Goal: Task Accomplishment & Management: Complete application form

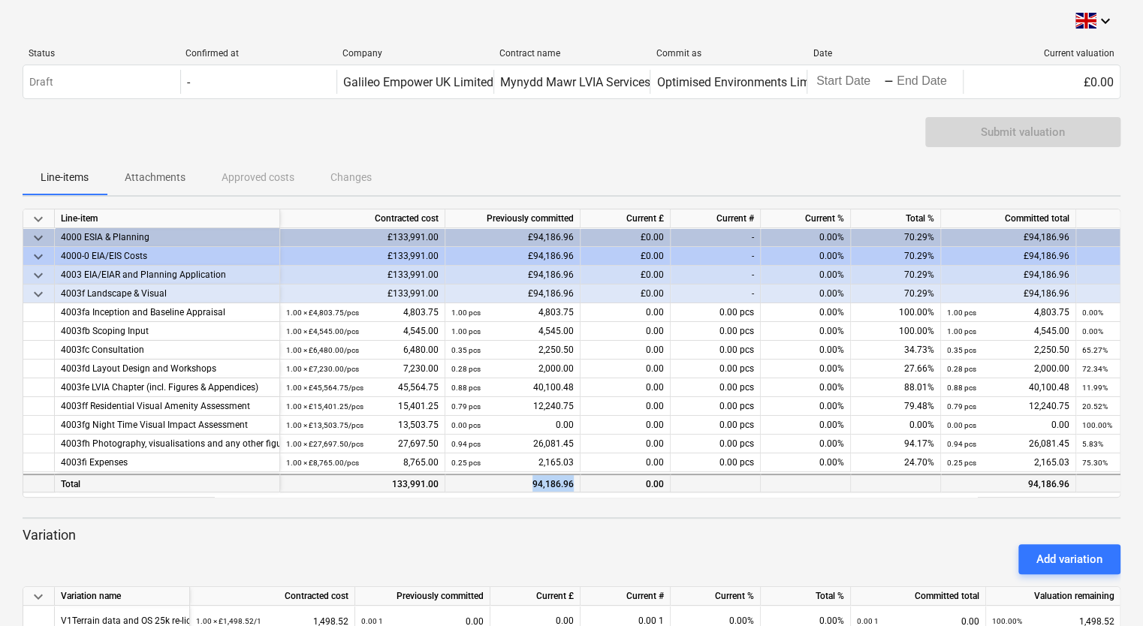
drag, startPoint x: 533, startPoint y: 486, endPoint x: 579, endPoint y: 488, distance: 45.9
click at [579, 488] on div "94,186.96" at bounding box center [512, 483] width 135 height 19
copy div "94,186.96"
click at [684, 539] on div "Add variation" at bounding box center [572, 560] width 1110 height 42
drag, startPoint x: 393, startPoint y: 484, endPoint x: 445, endPoint y: 484, distance: 51.8
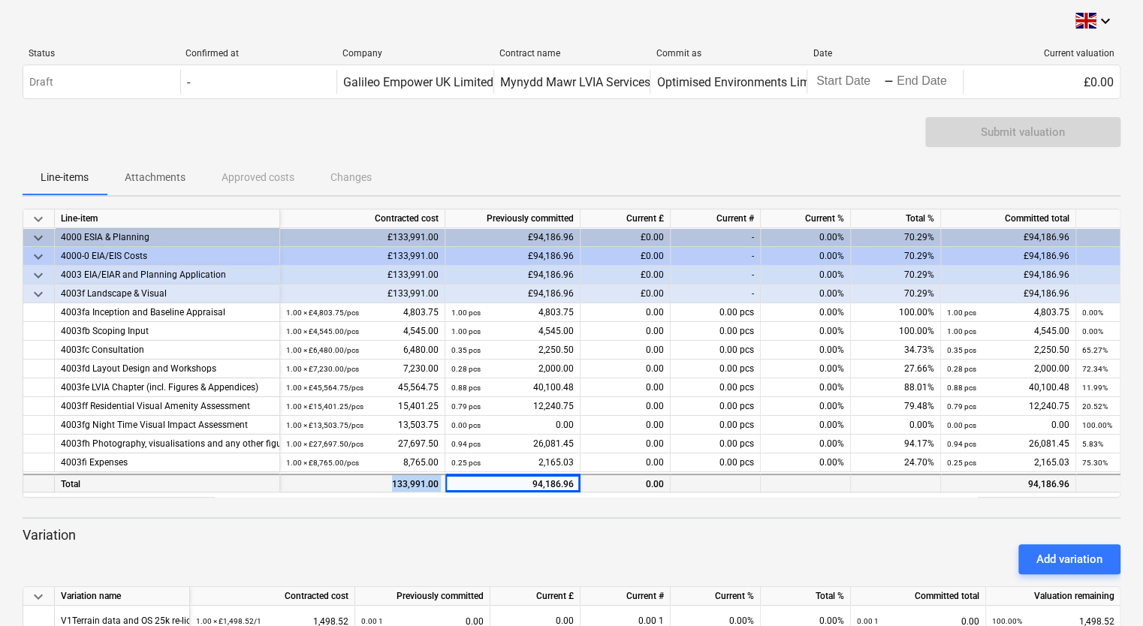
click at [445, 484] on div "133,991.00" at bounding box center [362, 483] width 165 height 19
copy div "133,991.00"
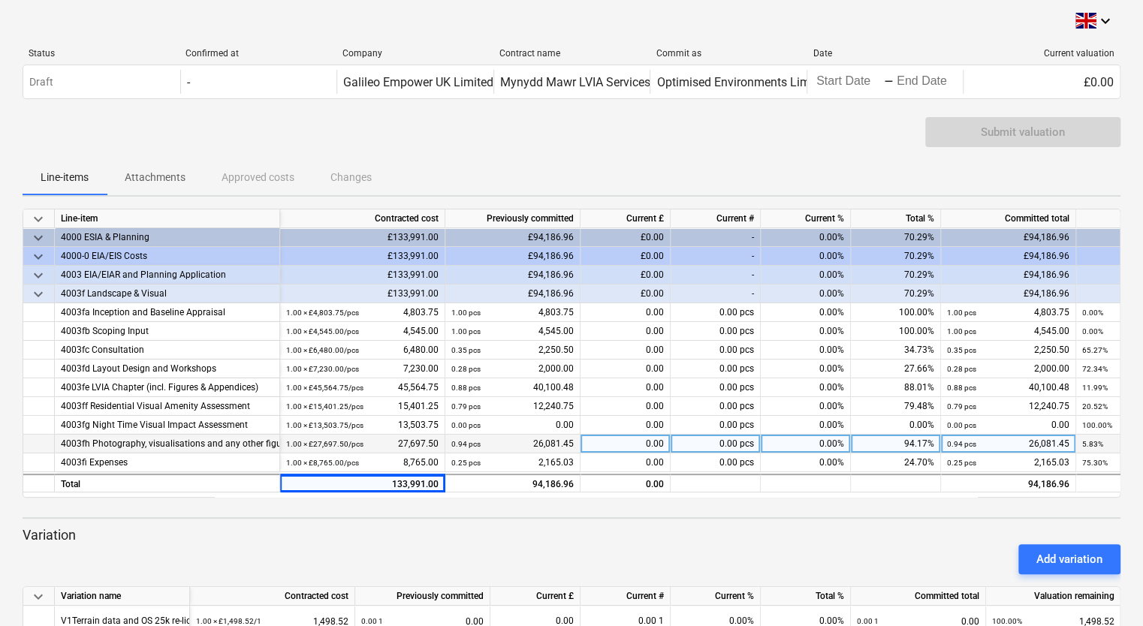
click at [635, 448] on div "0.00" at bounding box center [626, 444] width 90 height 19
click at [724, 440] on div "0.00 pcs" at bounding box center [716, 444] width 90 height 19
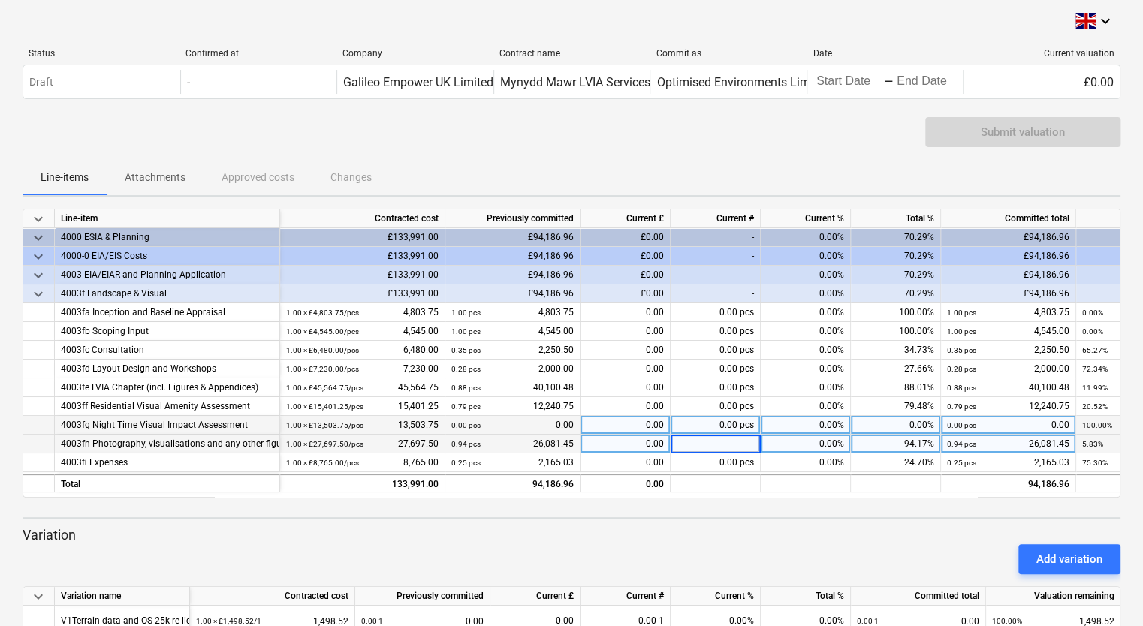
click at [613, 433] on div "0.00" at bounding box center [626, 425] width 90 height 19
click at [625, 440] on div "0.00" at bounding box center [626, 444] width 90 height 19
drag, startPoint x: 402, startPoint y: 443, endPoint x: 439, endPoint y: 444, distance: 37.6
click at [439, 444] on div "1.00 × £27,697.50 / pcs 27,697.50" at bounding box center [362, 444] width 165 height 19
click at [644, 445] on div "0.00" at bounding box center [626, 444] width 90 height 19
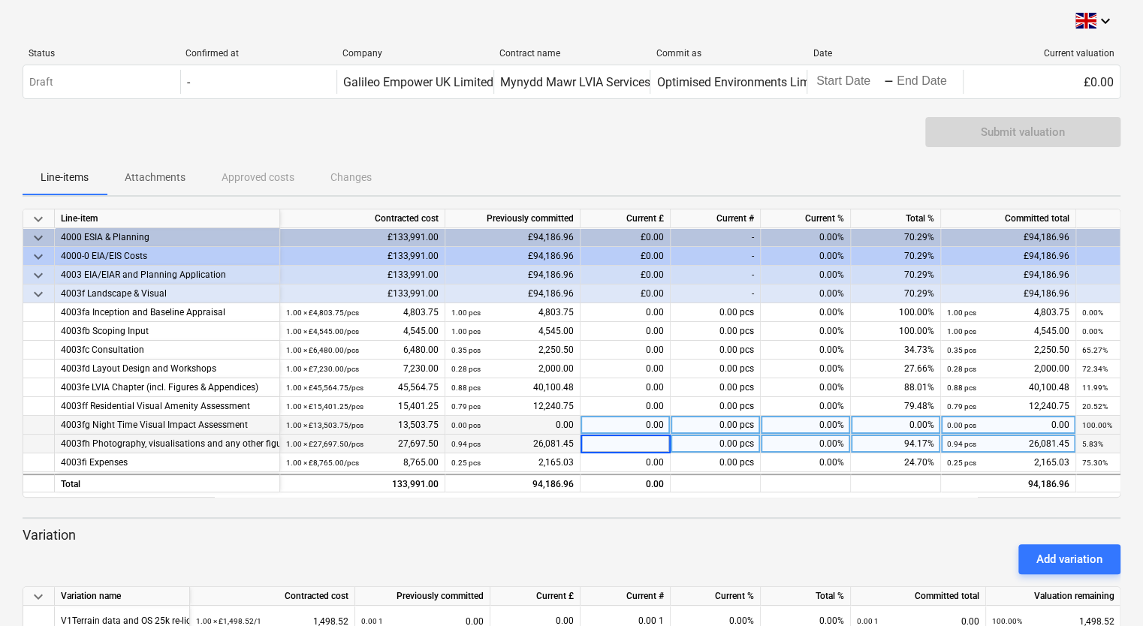
type input "1,616.05"
click at [663, 545] on div "Add variation" at bounding box center [572, 560] width 1110 height 42
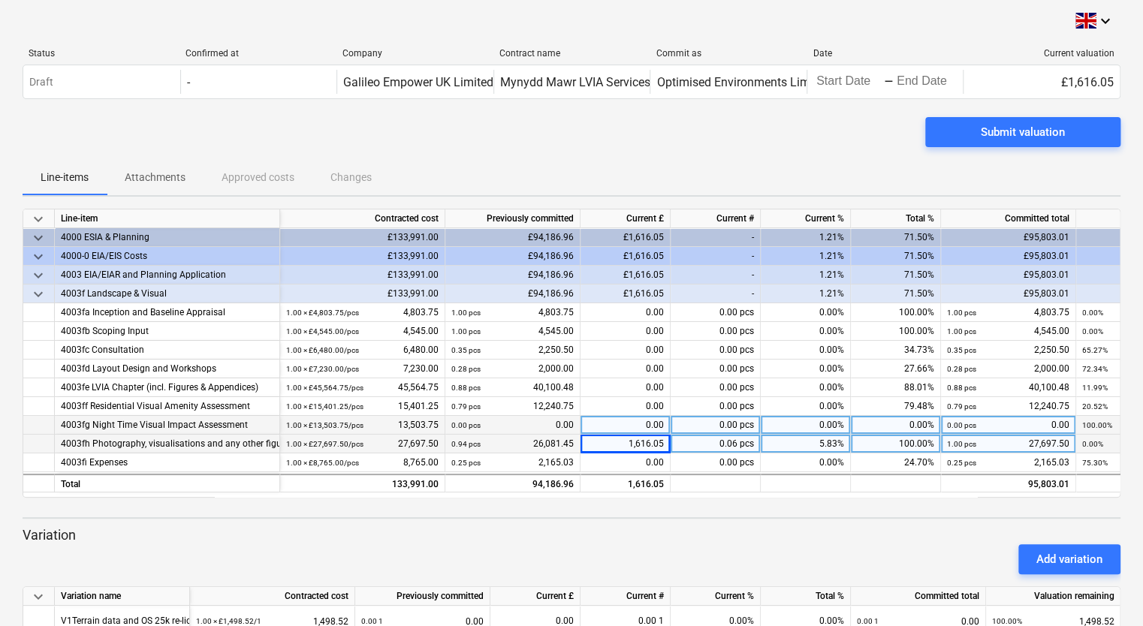
click at [663, 545] on div "Add variation" at bounding box center [572, 560] width 1110 height 42
click at [621, 418] on div "0.00" at bounding box center [626, 425] width 90 height 19
type input "10000"
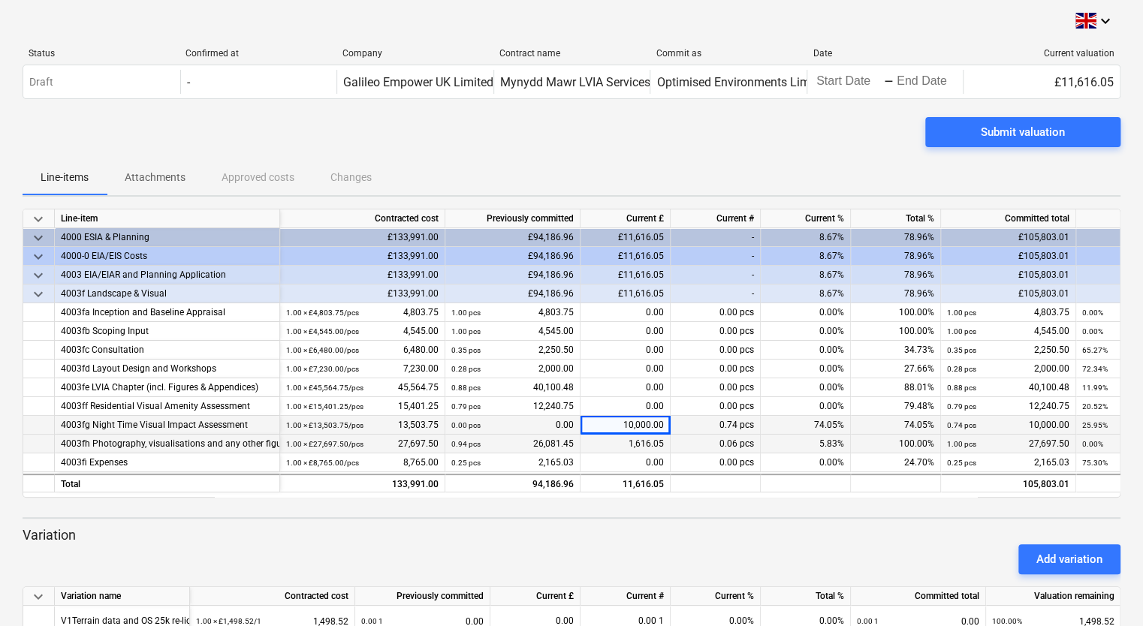
click at [666, 598] on div "Current #" at bounding box center [626, 596] width 90 height 19
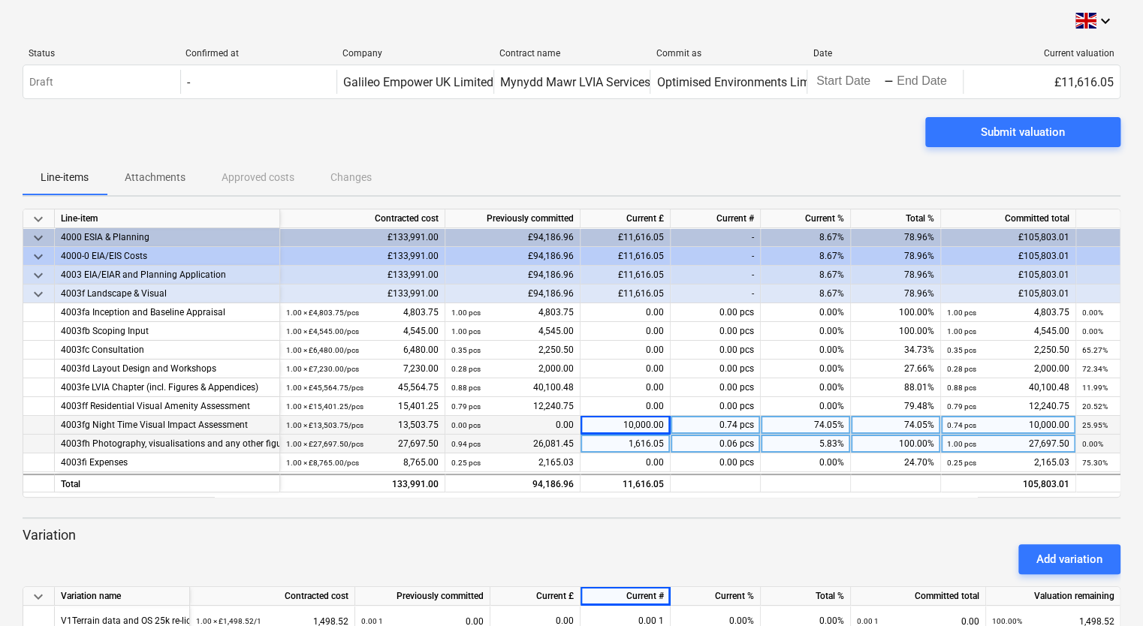
click at [692, 505] on div at bounding box center [572, 504] width 1098 height 12
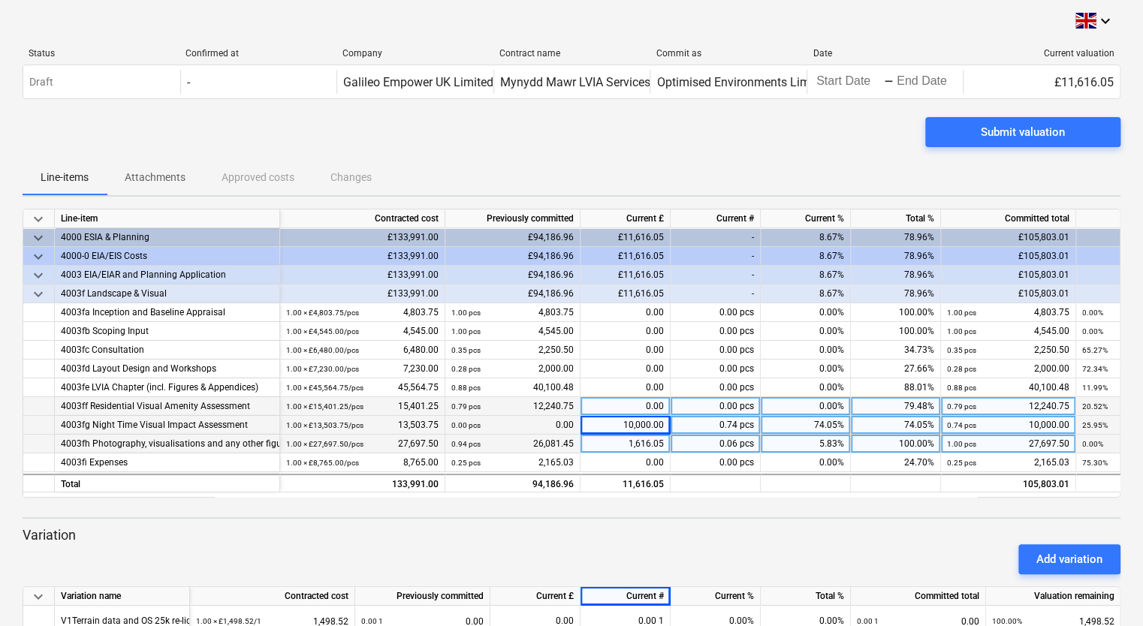
click at [637, 401] on div "0.00" at bounding box center [626, 406] width 90 height 19
click at [641, 409] on div "0.00" at bounding box center [626, 406] width 90 height 19
type input "3,160.5"
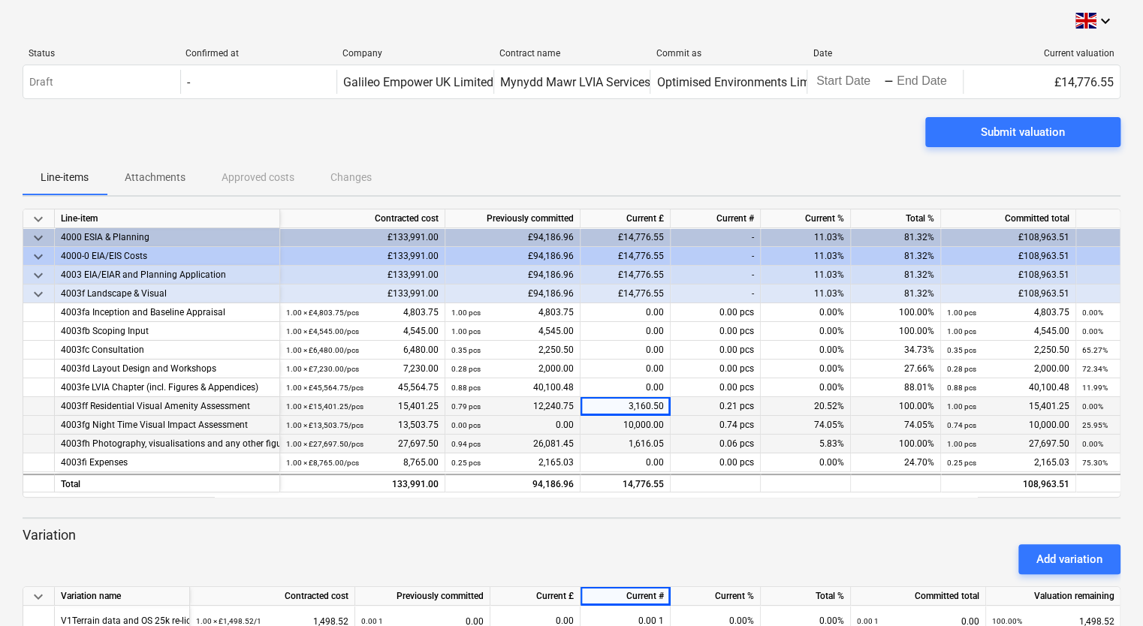
click at [702, 518] on div at bounding box center [572, 519] width 1098 height 2
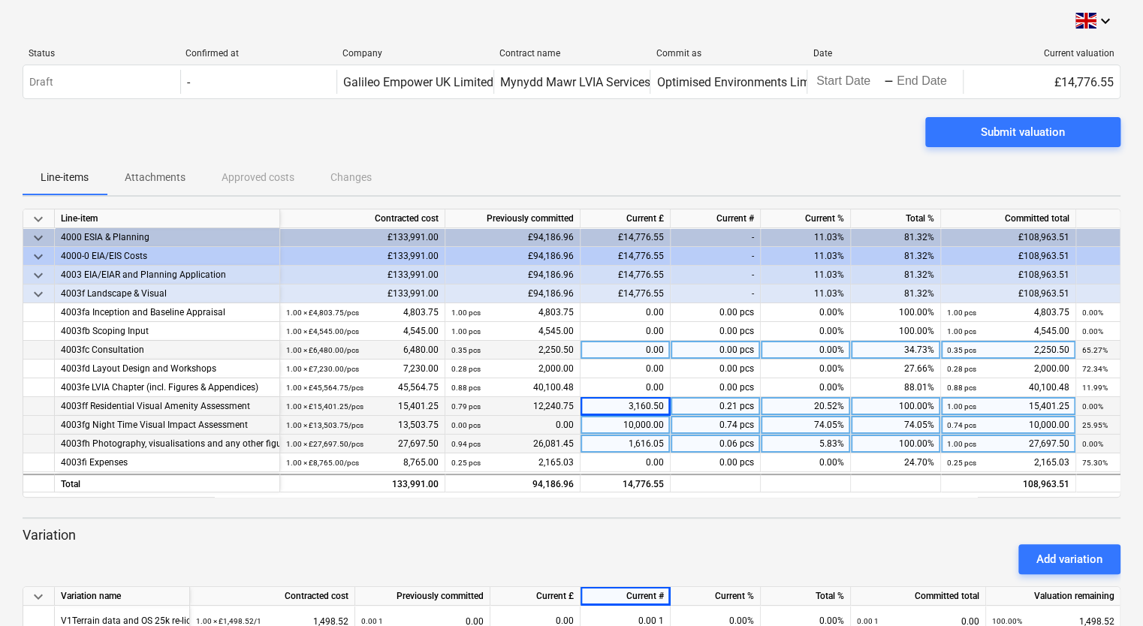
click at [630, 351] on div "0.00" at bounding box center [626, 350] width 90 height 19
type input "1500"
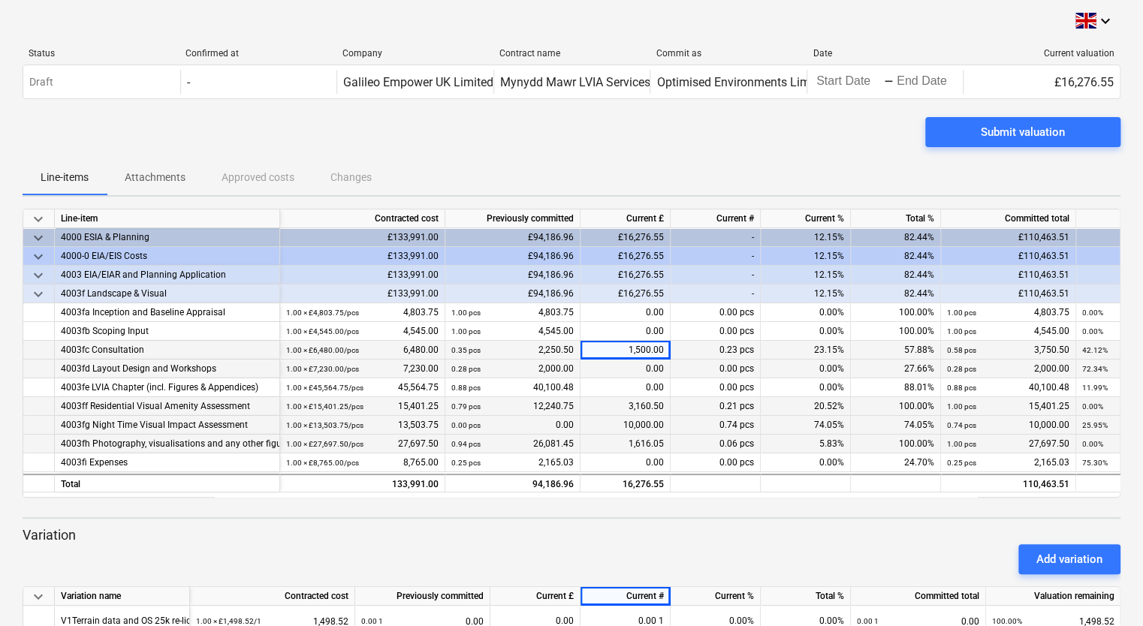
click at [629, 365] on div "0.00" at bounding box center [626, 369] width 90 height 19
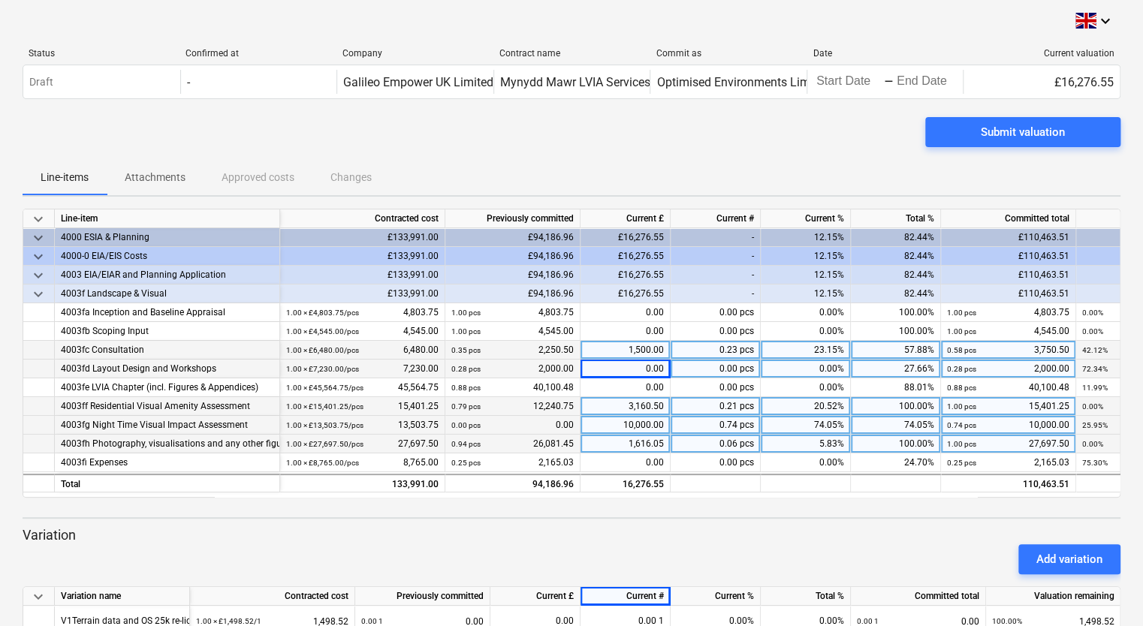
click at [631, 367] on div "0.00" at bounding box center [626, 369] width 90 height 19
type input "3000"
click at [642, 548] on div "Add variation" at bounding box center [572, 560] width 1110 height 42
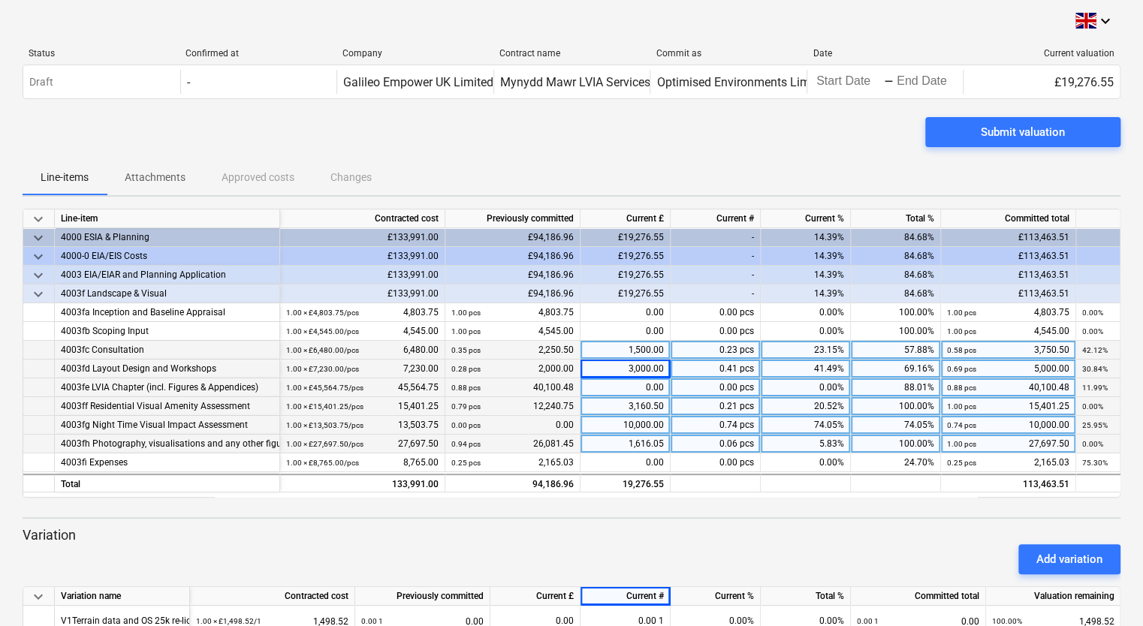
click at [646, 385] on div "0.00" at bounding box center [626, 388] width 90 height 19
type input "3000"
click at [666, 551] on div "Add variation" at bounding box center [572, 560] width 1110 height 42
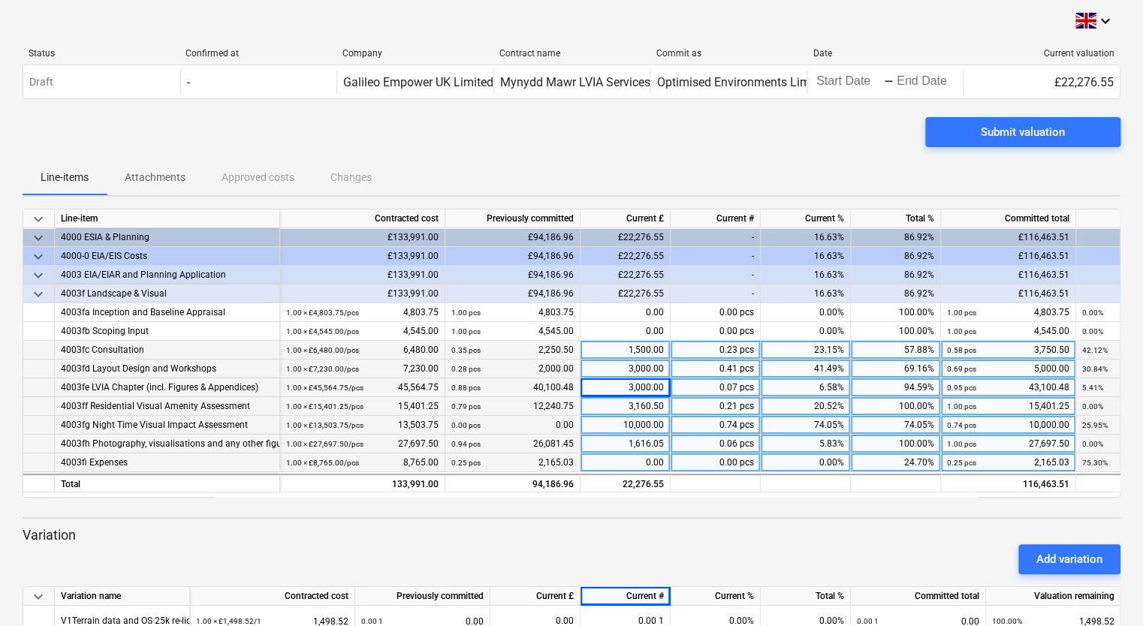
click at [649, 459] on div "0.00" at bounding box center [626, 463] width 90 height 19
type input "3000"
click at [697, 540] on div "Add variation" at bounding box center [572, 560] width 1110 height 42
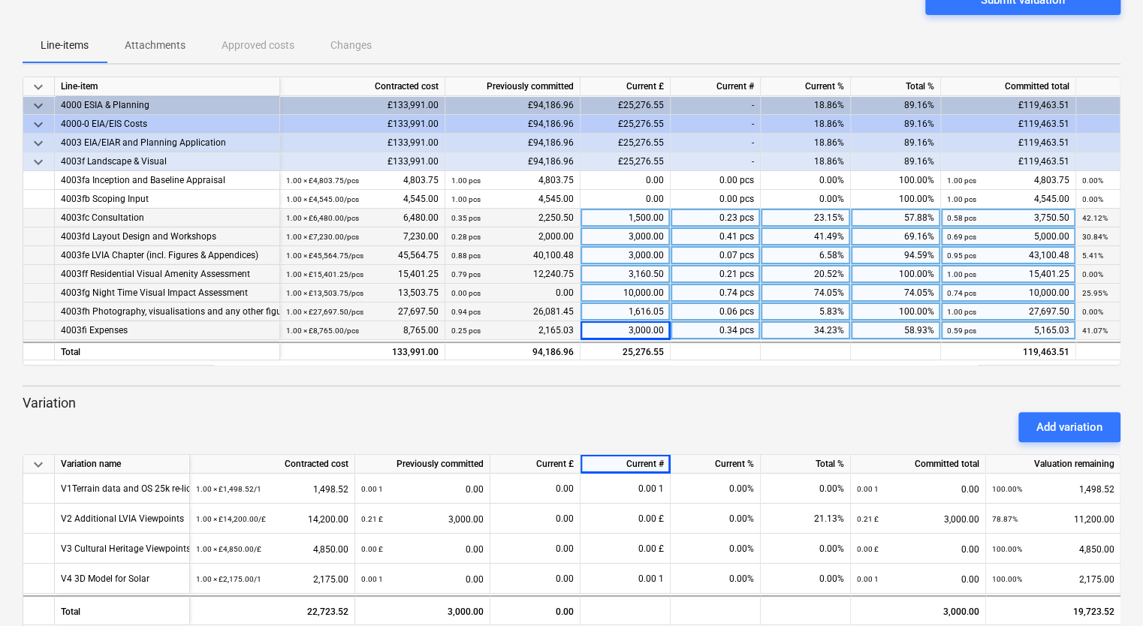
scroll to position [159, 0]
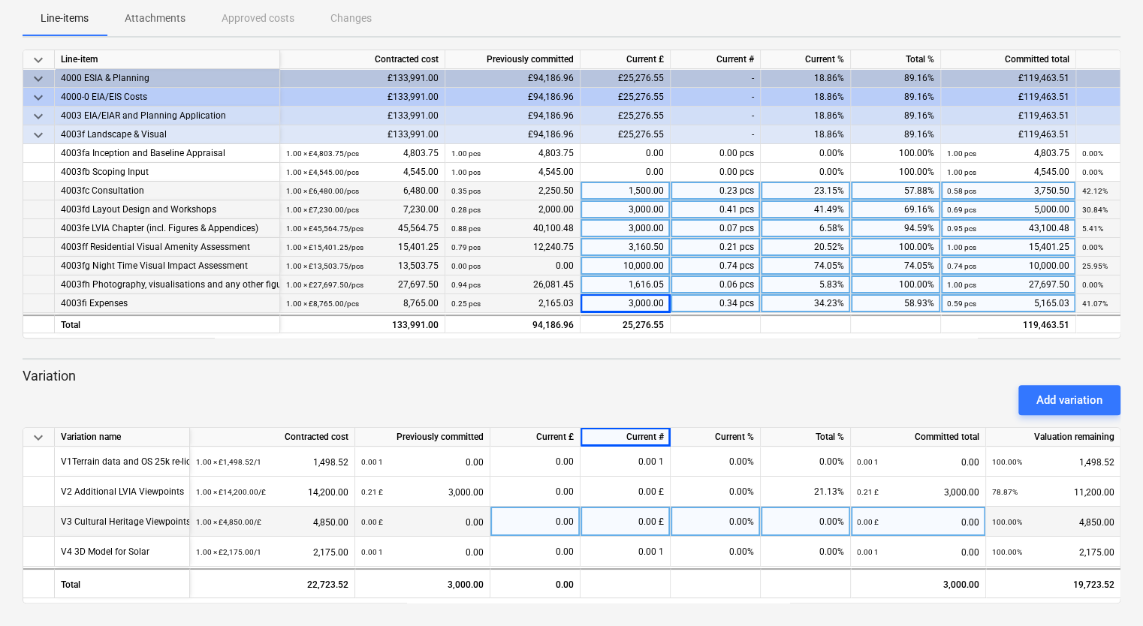
click at [618, 513] on div "0.00 £" at bounding box center [626, 522] width 90 height 30
click at [632, 512] on input at bounding box center [625, 521] width 89 height 29
type input "3000"
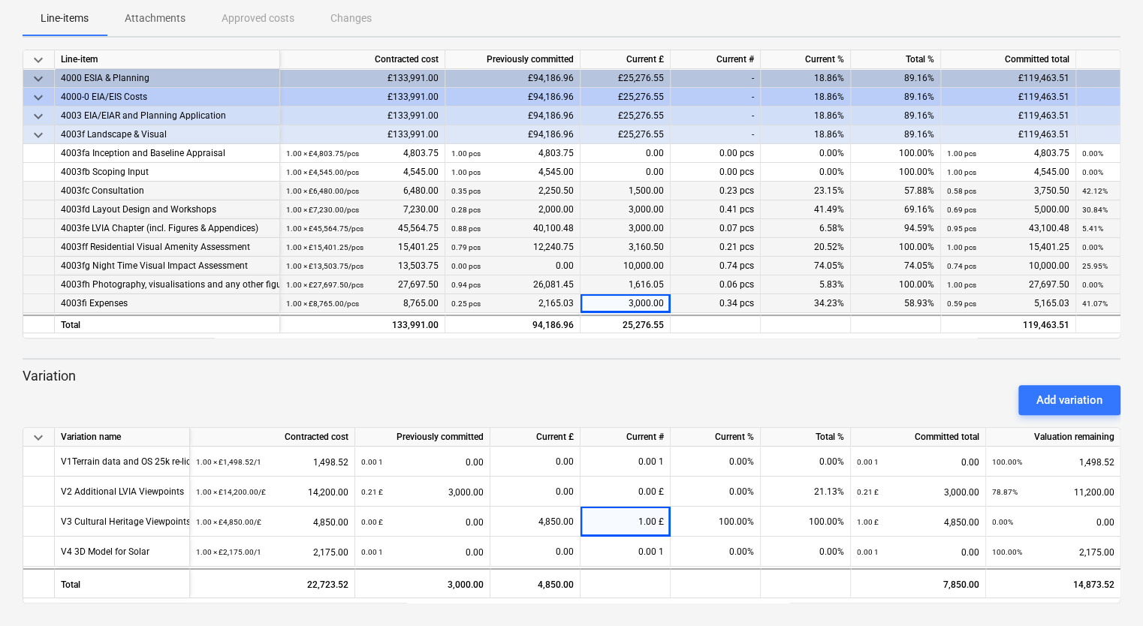
click at [760, 606] on div "keyboard_arrow_down Status Confirmed at Company Contract name Commit as Date Cu…" at bounding box center [571, 234] width 1143 height 787
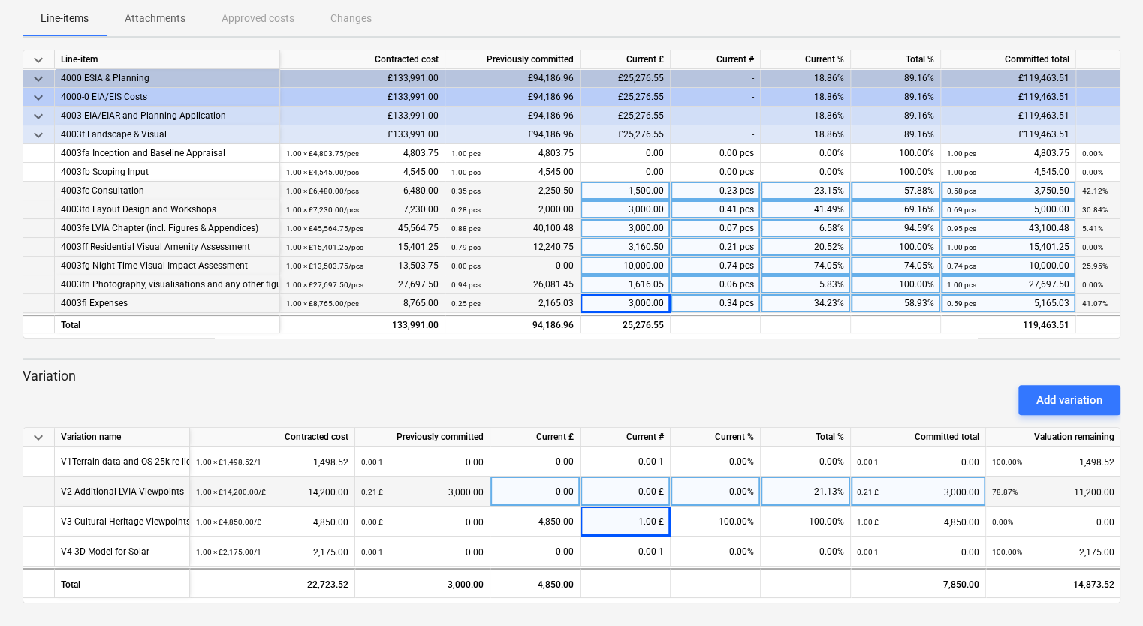
click at [557, 490] on div "0.00" at bounding box center [535, 492] width 77 height 30
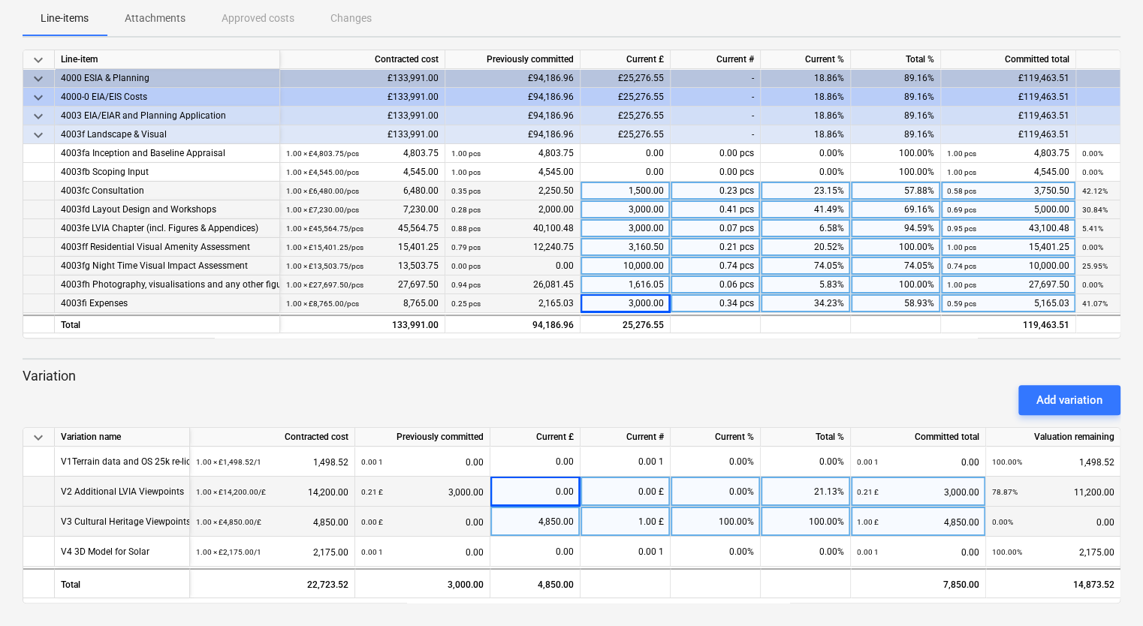
click at [547, 524] on div "4,850.00" at bounding box center [535, 522] width 77 height 30
type input "3000"
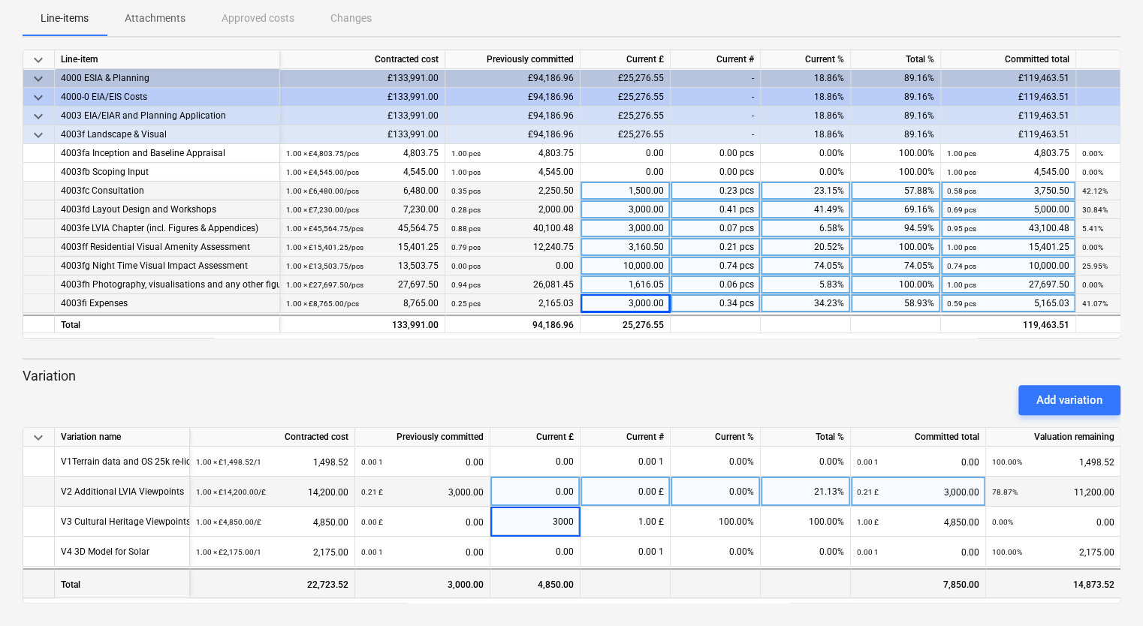
click at [626, 596] on div at bounding box center [626, 584] width 90 height 30
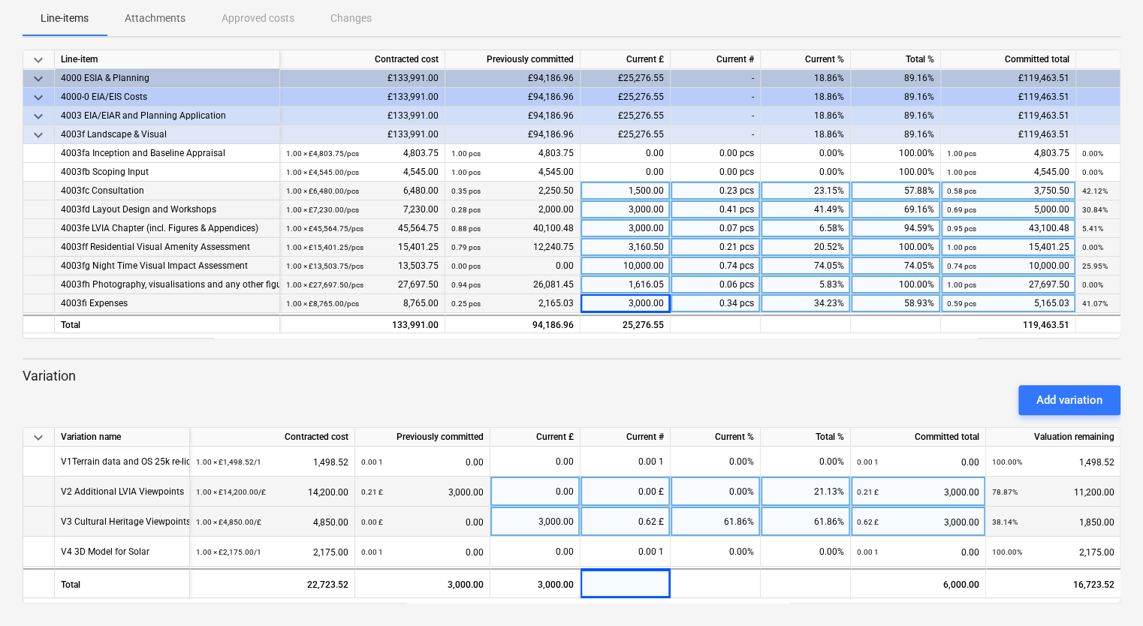
click at [643, 522] on div "0.62 £" at bounding box center [626, 522] width 90 height 30
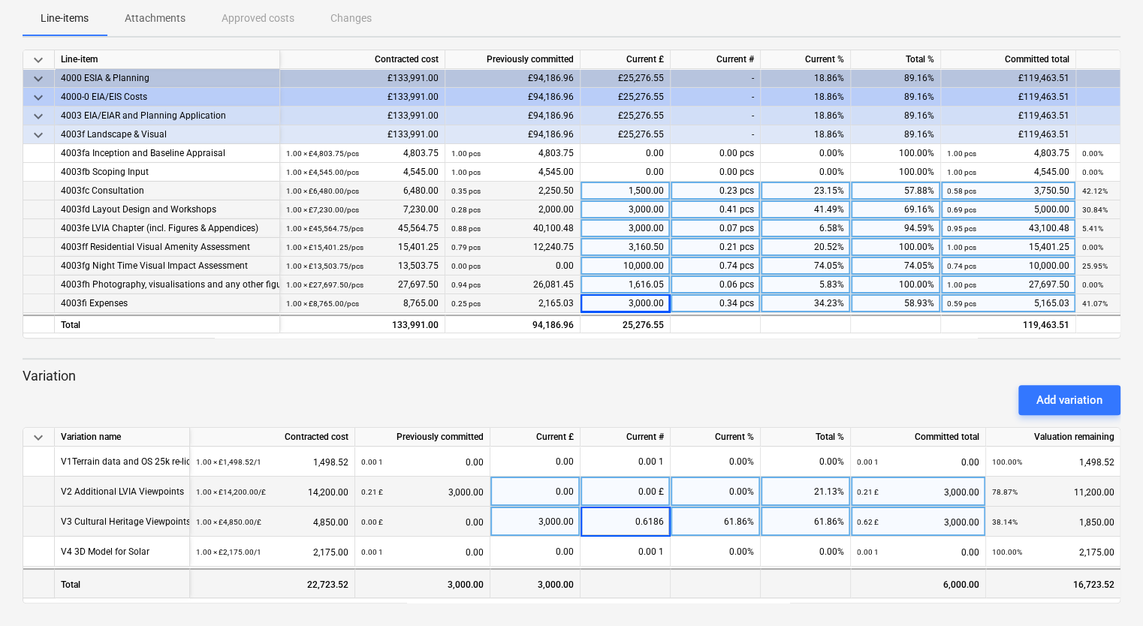
click at [667, 594] on div at bounding box center [626, 584] width 90 height 30
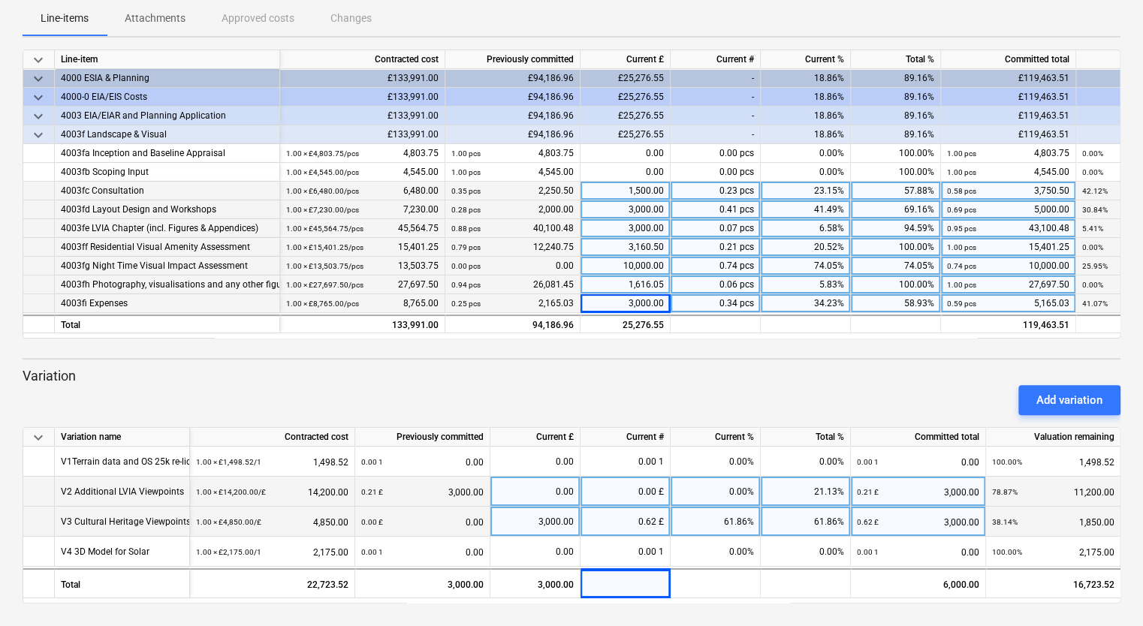
drag, startPoint x: 1142, startPoint y: 365, endPoint x: 1146, endPoint y: 437, distance: 72.2
click at [1143, 437] on html "keyboard_arrow_down Status Confirmed at Company Contract name Commit as Date Cu…" at bounding box center [571, 154] width 1143 height 626
click at [623, 387] on div "Add variation" at bounding box center [572, 400] width 1110 height 42
click at [646, 278] on div "1,616.05" at bounding box center [626, 285] width 90 height 19
click at [665, 388] on div "Add variation" at bounding box center [572, 400] width 1110 height 42
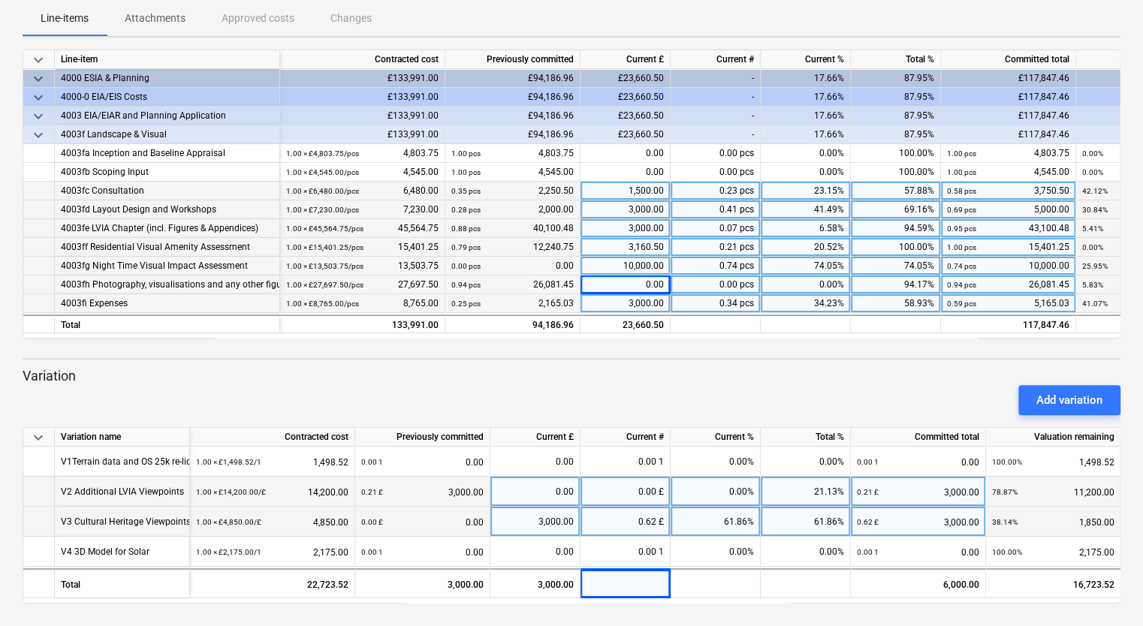
scroll to position [27, 0]
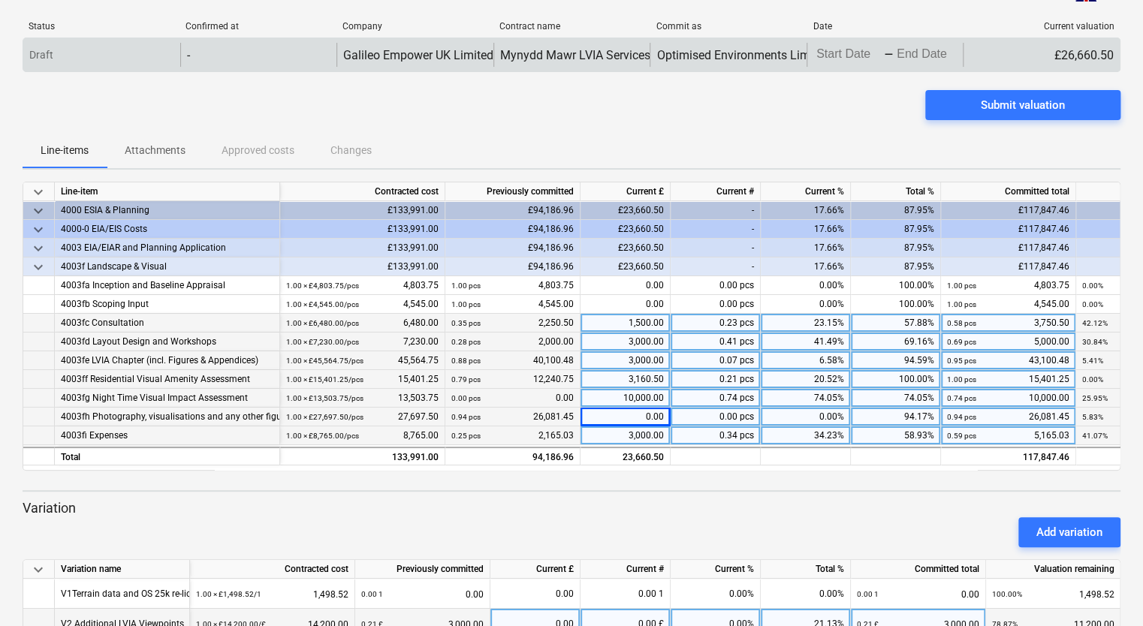
click at [1065, 53] on div "£26,660.50" at bounding box center [1041, 55] width 157 height 24
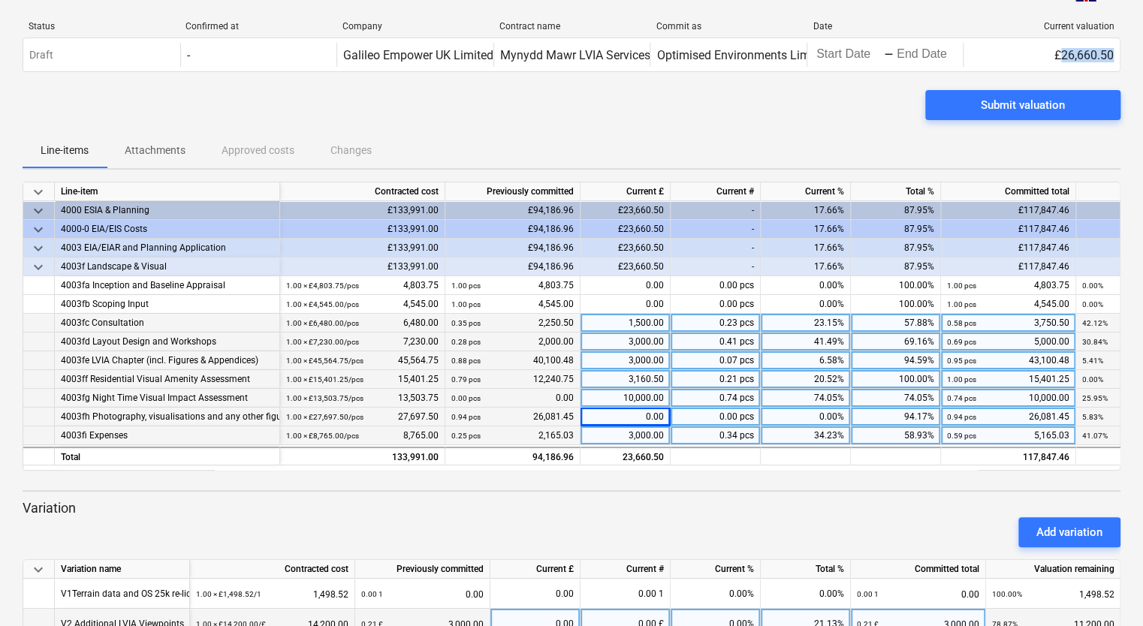
drag, startPoint x: 1064, startPoint y: 53, endPoint x: 1127, endPoint y: 59, distance: 63.4
click at [1127, 59] on div "keyboard_arrow_down Status Confirmed at Company Contract name Commit as Date Cu…" at bounding box center [571, 366] width 1143 height 787
copy div "26,660.50"
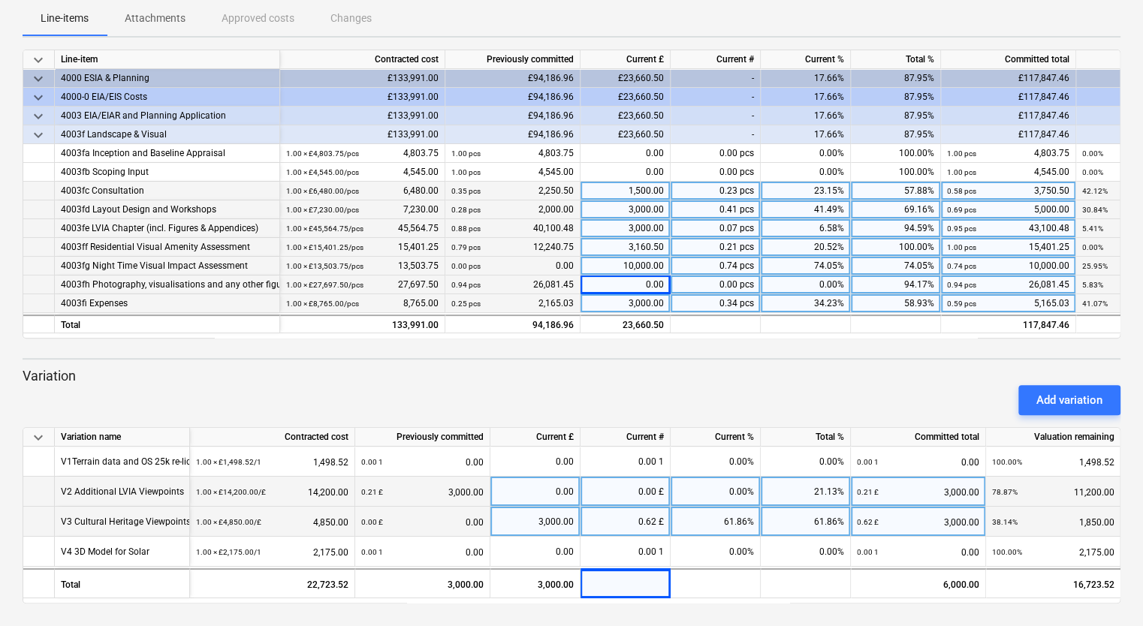
click at [558, 492] on div "0.00" at bounding box center [535, 492] width 77 height 30
type input "1,232.75"
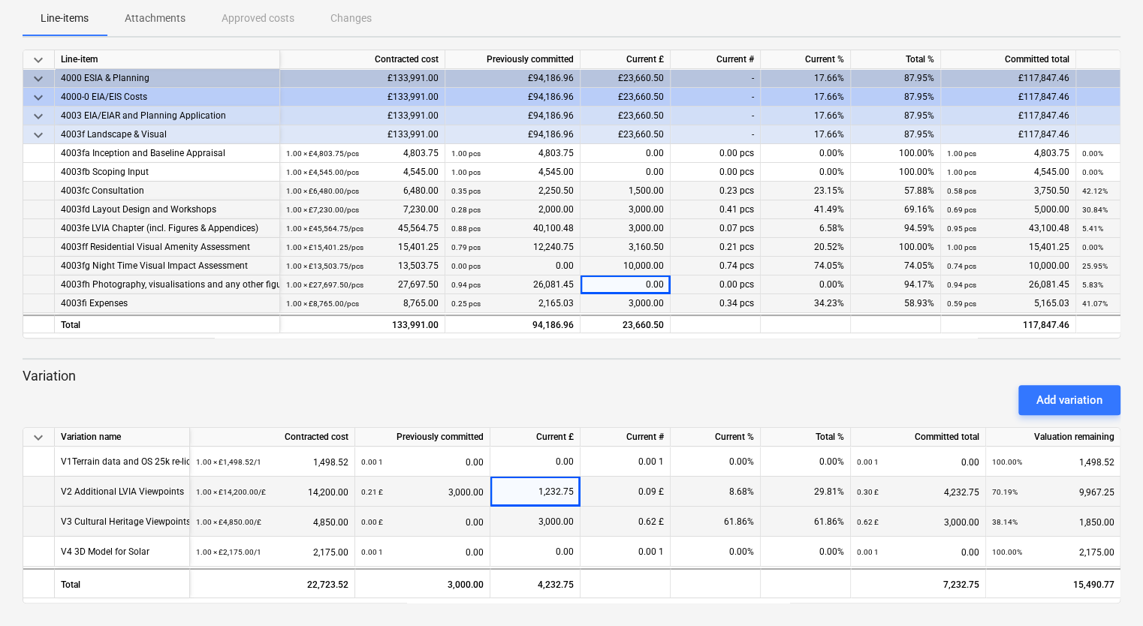
click at [629, 609] on div "keyboard_arrow_down Status Confirmed at Company Contract name Commit as Date Cu…" at bounding box center [571, 234] width 1143 height 787
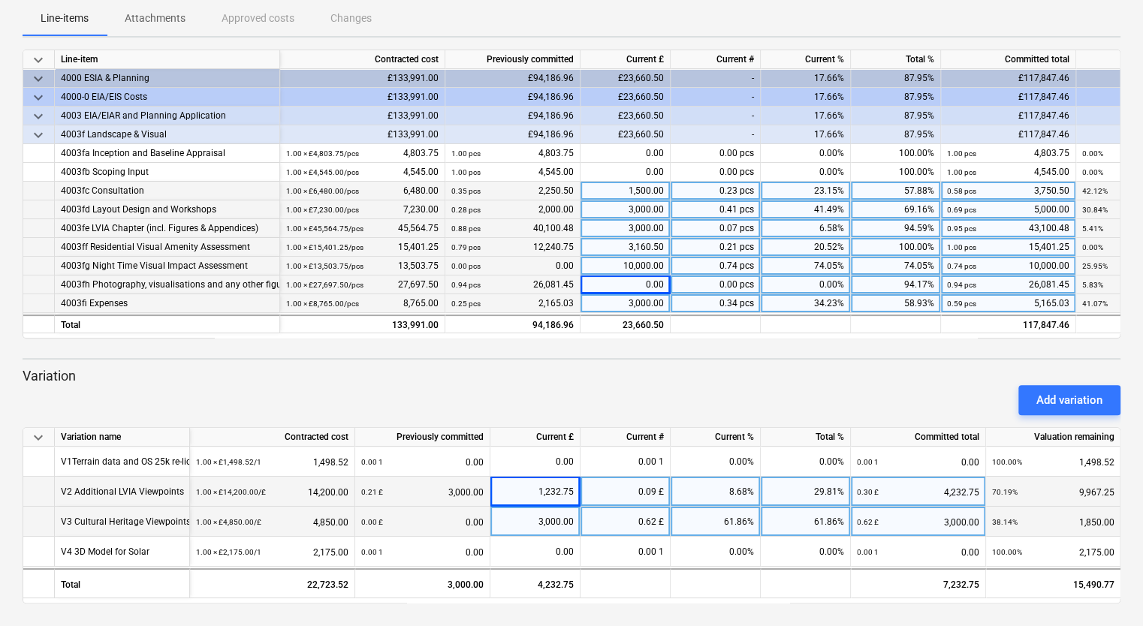
click at [645, 305] on div "3,000.00" at bounding box center [626, 303] width 90 height 19
type input "356.18"
click at [715, 382] on div "Add variation" at bounding box center [572, 400] width 1110 height 42
click at [638, 298] on div "356.18" at bounding box center [626, 303] width 90 height 19
click at [659, 277] on div "0.00" at bounding box center [626, 285] width 90 height 19
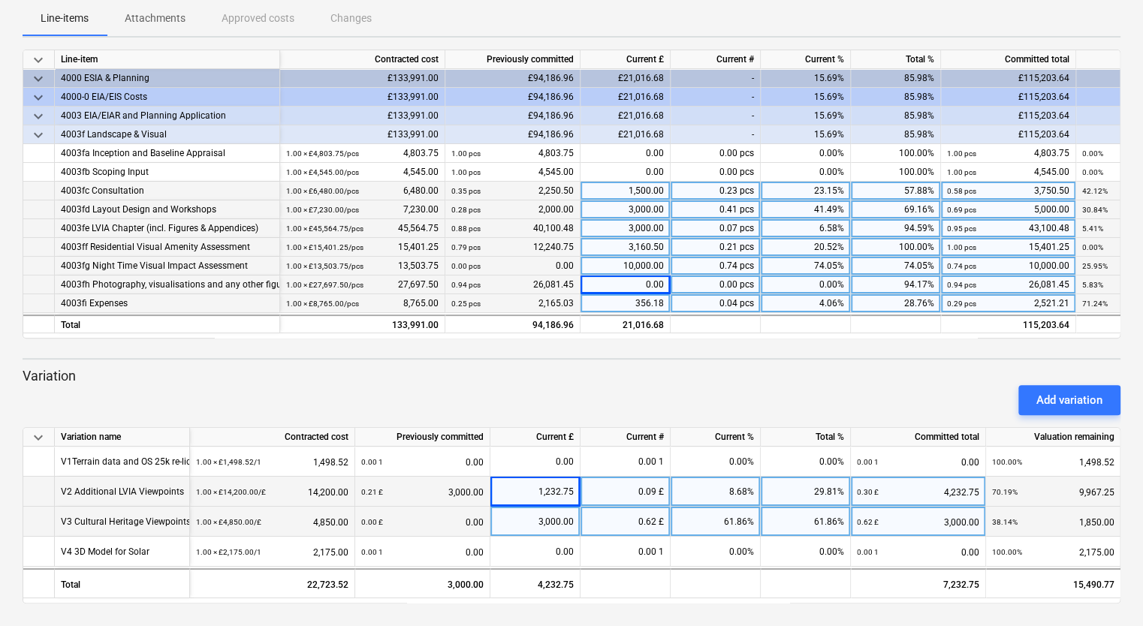
scroll to position [157, 0]
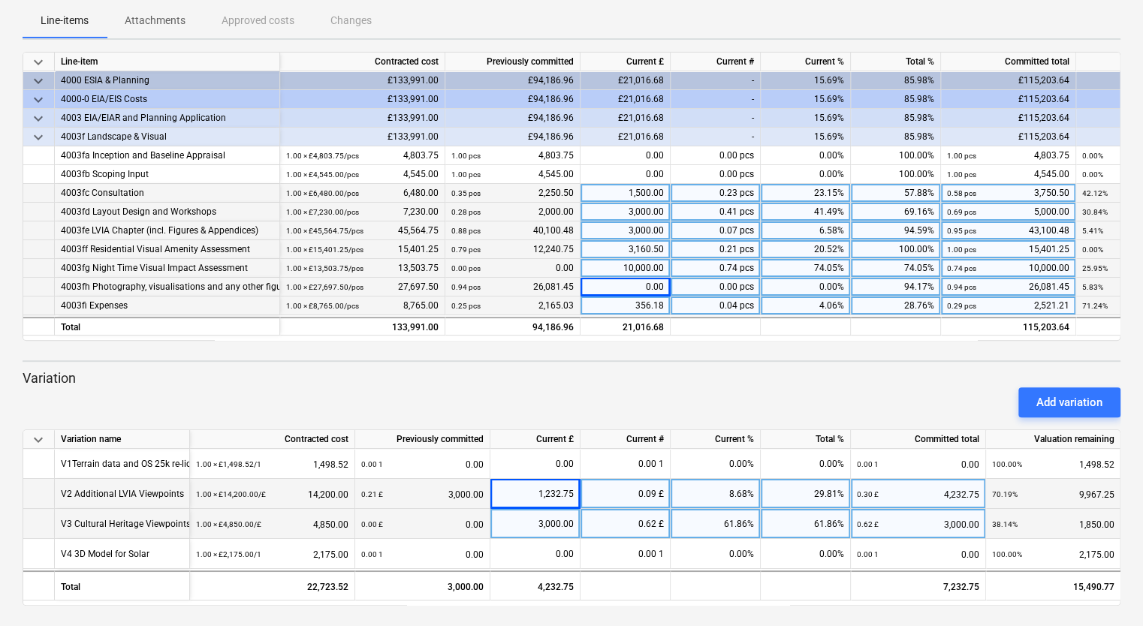
click at [658, 278] on div "0.00" at bounding box center [626, 287] width 90 height 19
click at [542, 492] on div "1,232.75" at bounding box center [535, 494] width 77 height 30
type input "3000"
click at [599, 408] on div "Add variation" at bounding box center [572, 403] width 1110 height 42
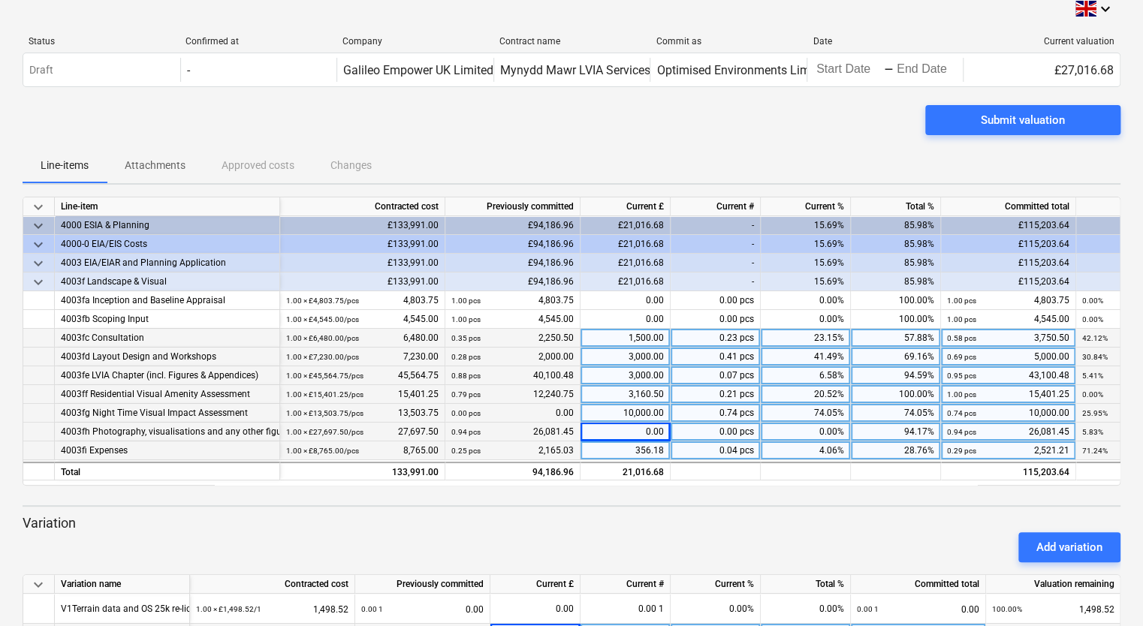
scroll to position [0, 0]
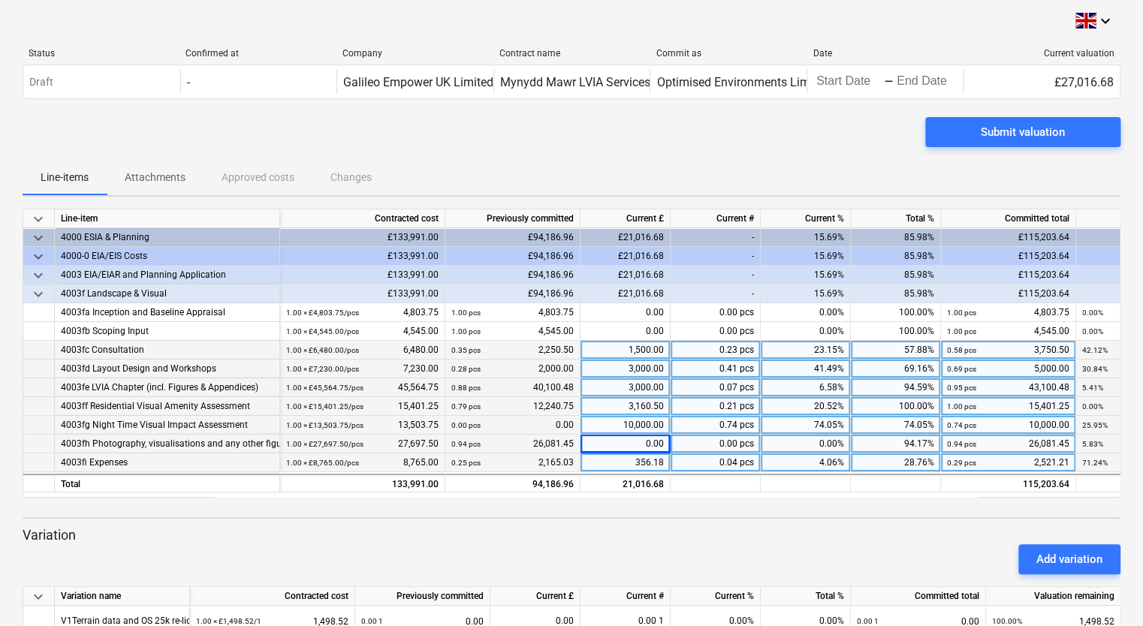
click at [643, 441] on div "0.00" at bounding box center [626, 444] width 90 height 19
drag, startPoint x: 1060, startPoint y: 81, endPoint x: 1127, endPoint y: 82, distance: 67.6
click at [1127, 82] on div "keyboard_arrow_down Status Confirmed at Company Contract name Commit as Date Cu…" at bounding box center [571, 393] width 1143 height 787
copy div "27,016.68"
click at [648, 441] on div "0.00" at bounding box center [626, 444] width 90 height 19
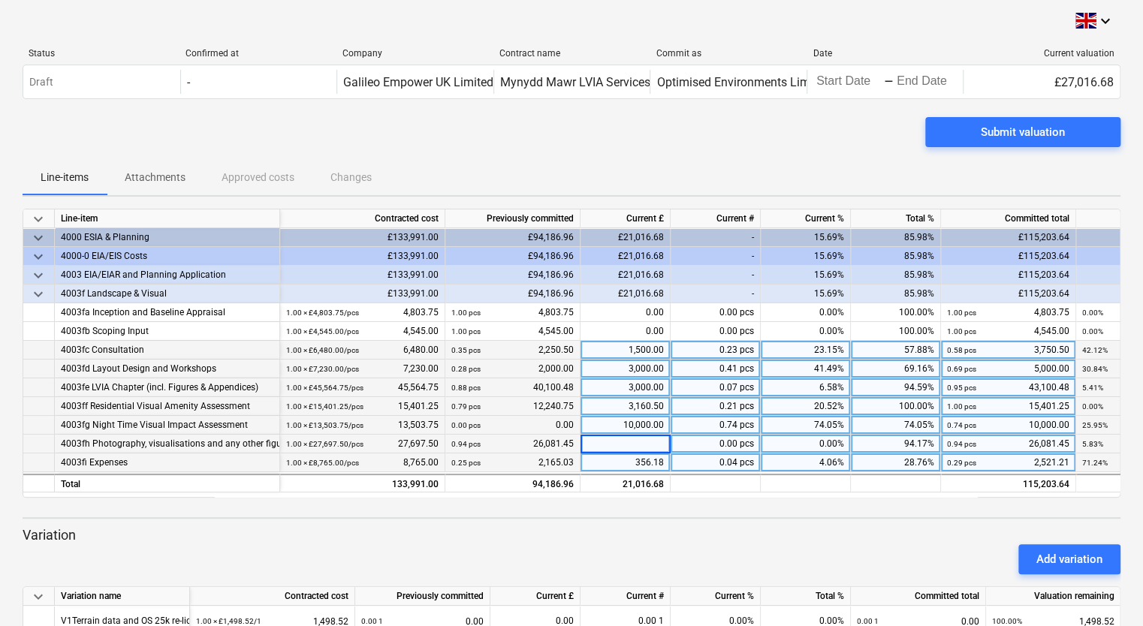
type input "1,232.75"
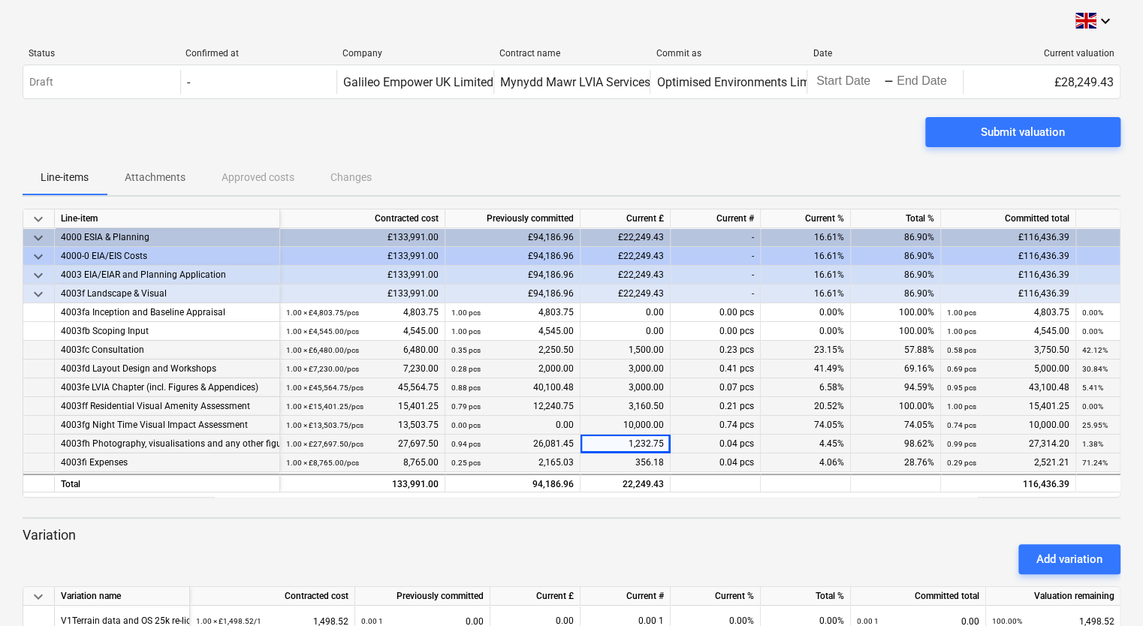
click at [679, 547] on div "Add variation" at bounding box center [572, 560] width 1110 height 42
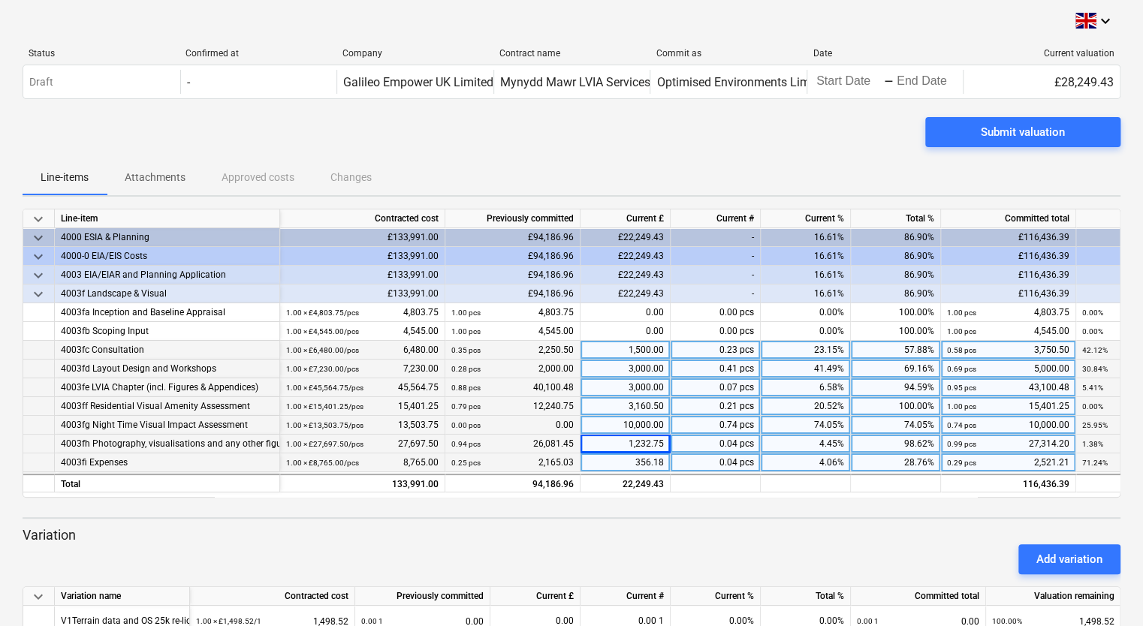
click at [723, 540] on div "Add variation" at bounding box center [572, 560] width 1110 height 42
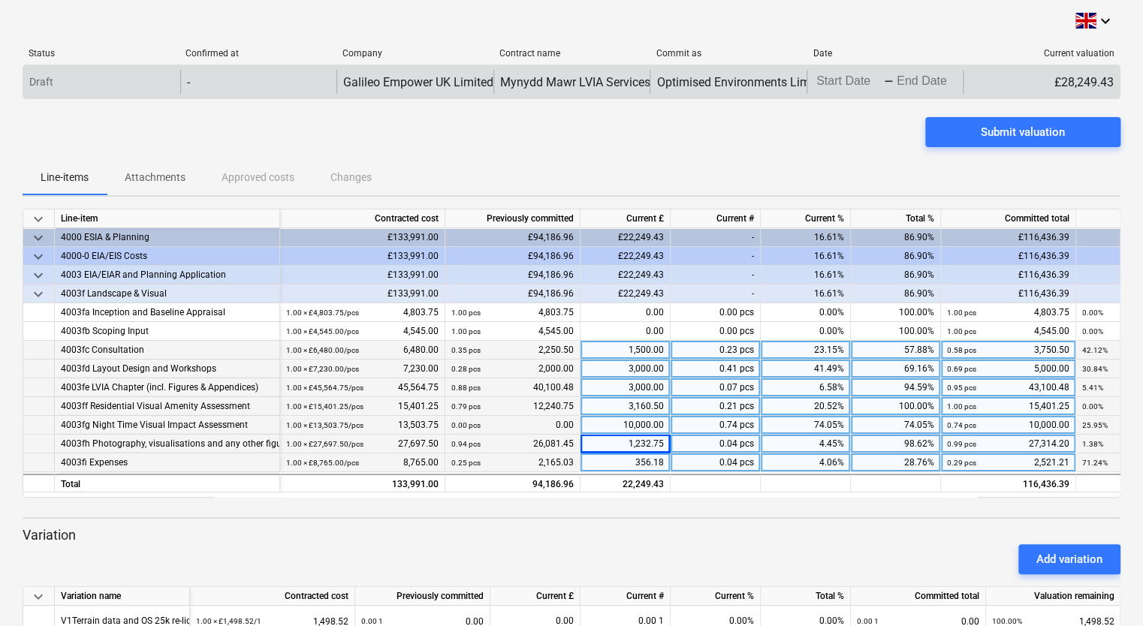
click at [850, 81] on body "keyboard_arrow_down Status Confirmed at Company Contract name Commit as Date Cu…" at bounding box center [571, 313] width 1143 height 626
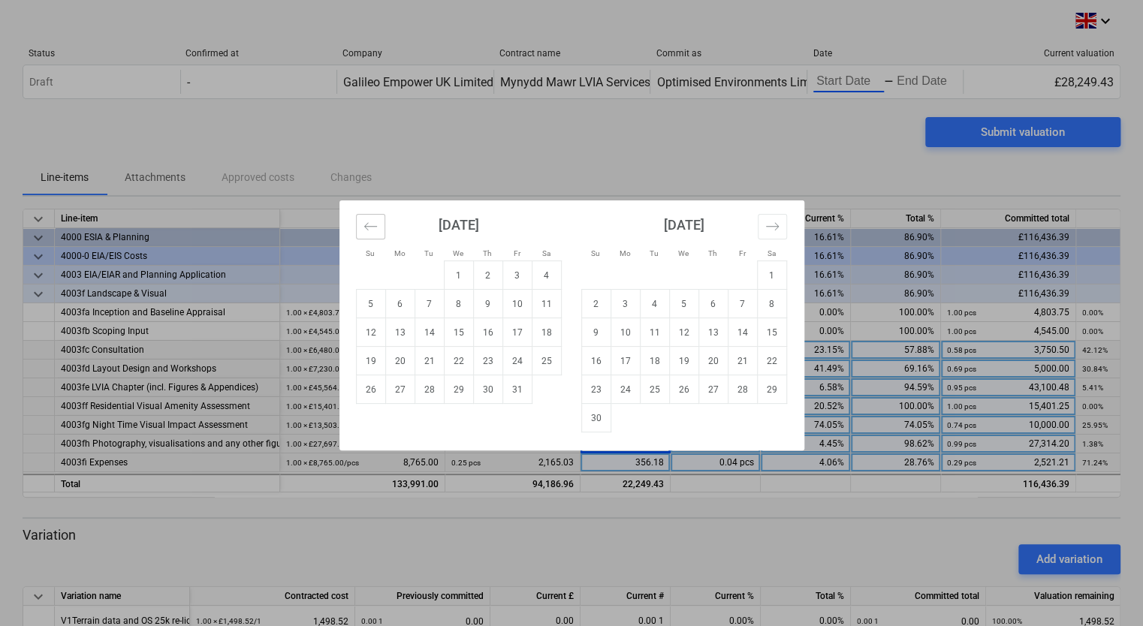
click at [377, 225] on button "Move backward to switch to the previous month." at bounding box center [370, 227] width 29 height 26
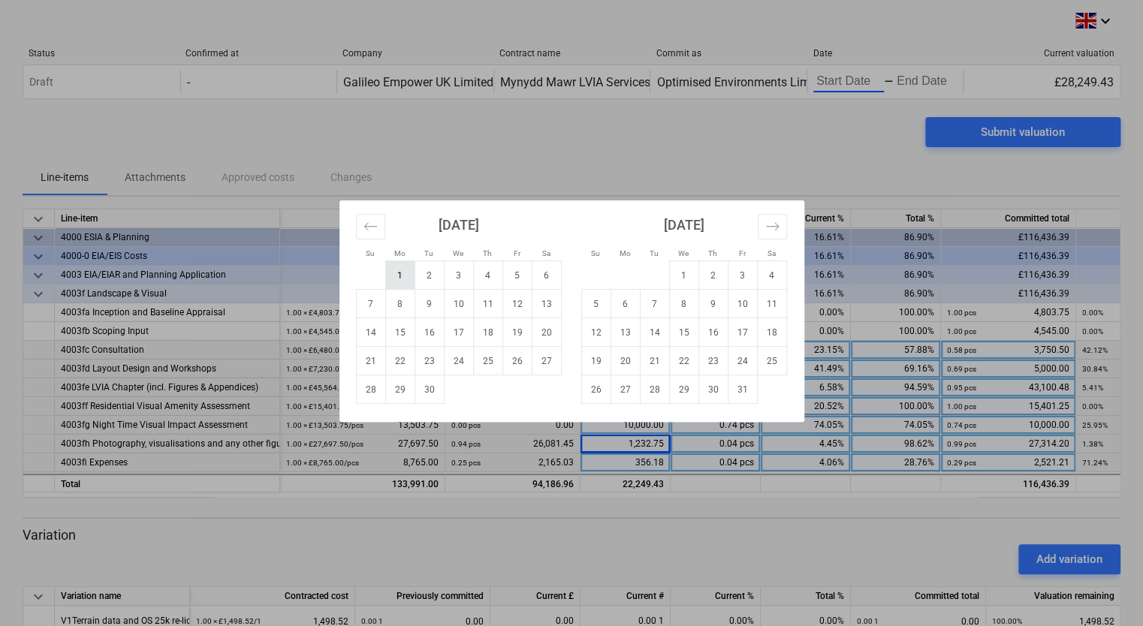
click at [403, 270] on td "1" at bounding box center [399, 275] width 29 height 29
type input "[DATE]"
click at [444, 395] on td "Calendar" at bounding box center [458, 390] width 29 height 29
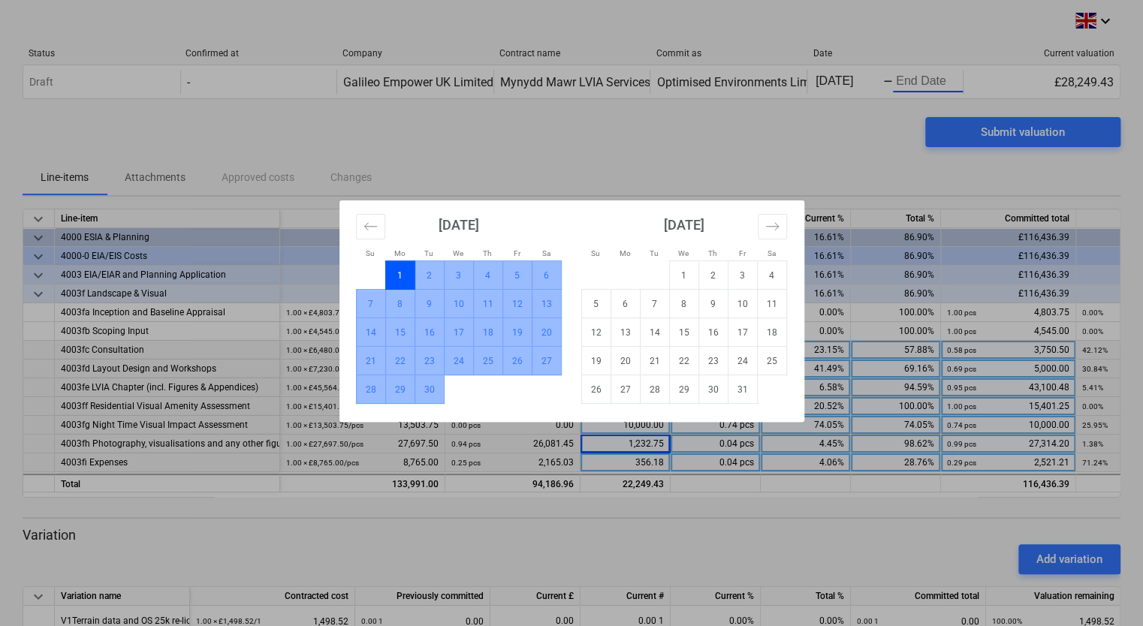
click at [430, 392] on td "30" at bounding box center [429, 390] width 29 height 29
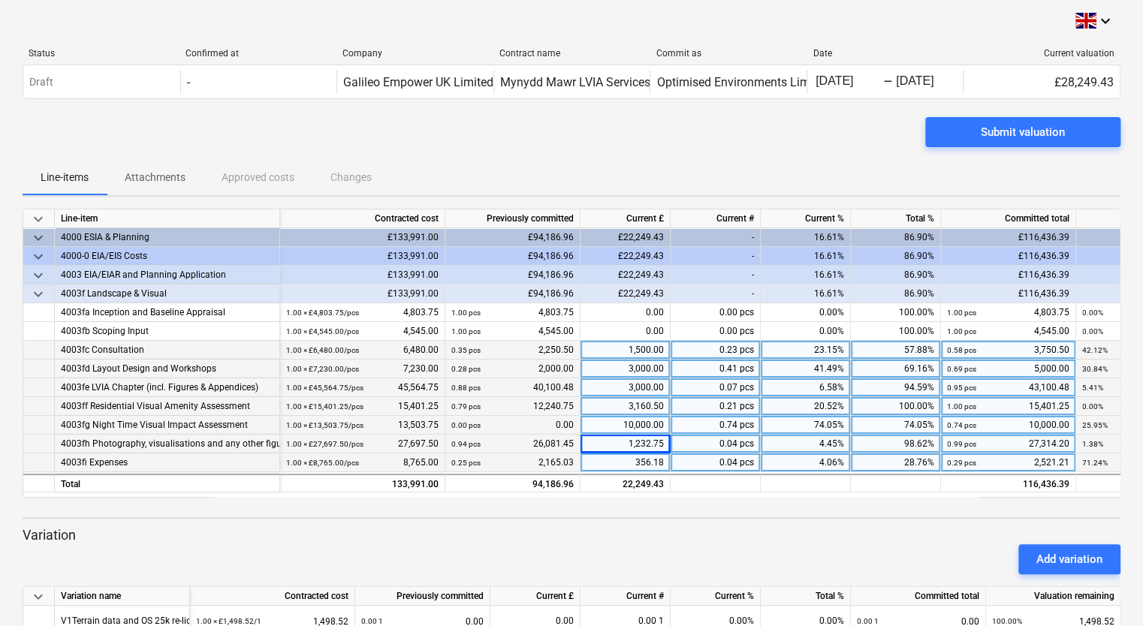
click at [726, 132] on div "Submit valuation" at bounding box center [572, 138] width 1098 height 42
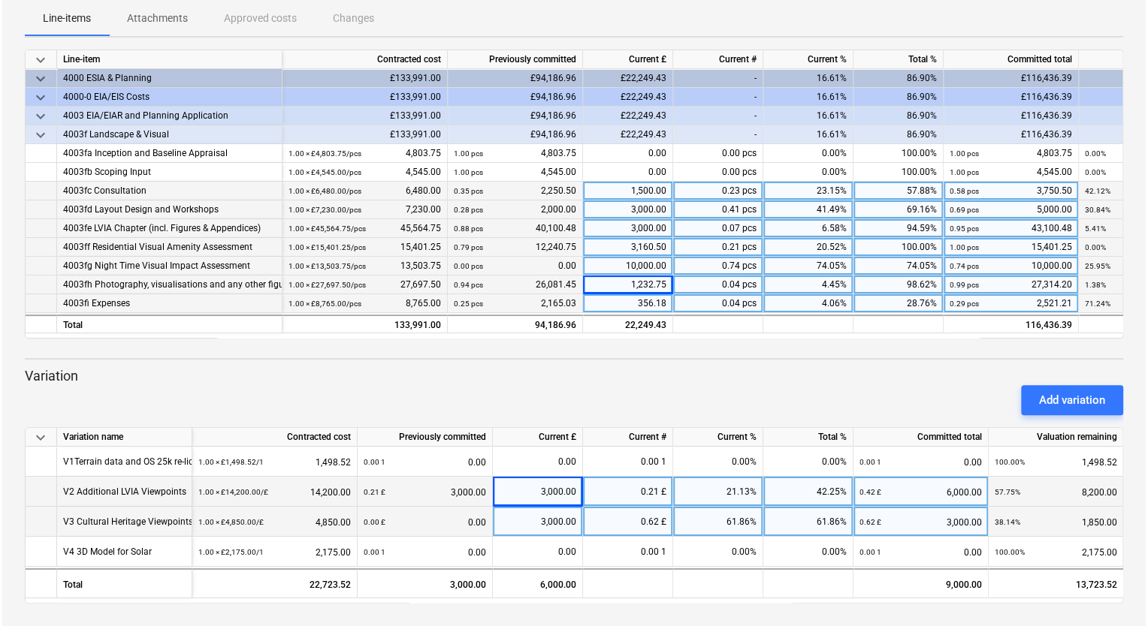
scroll to position [0, 0]
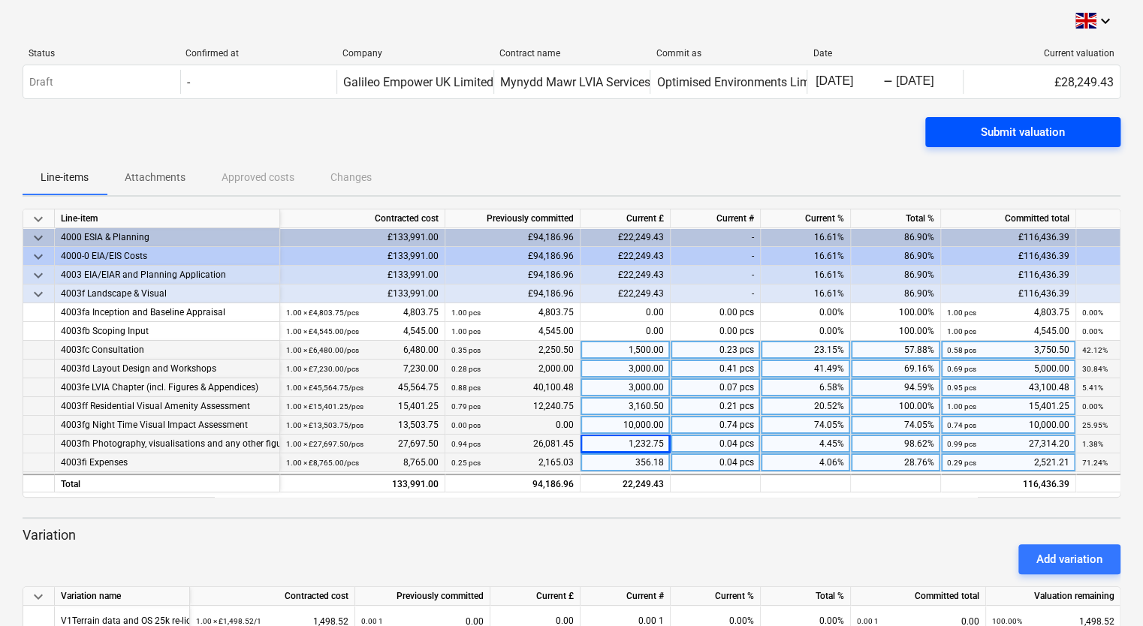
click at [990, 128] on div "Submit valuation" at bounding box center [1023, 132] width 84 height 20
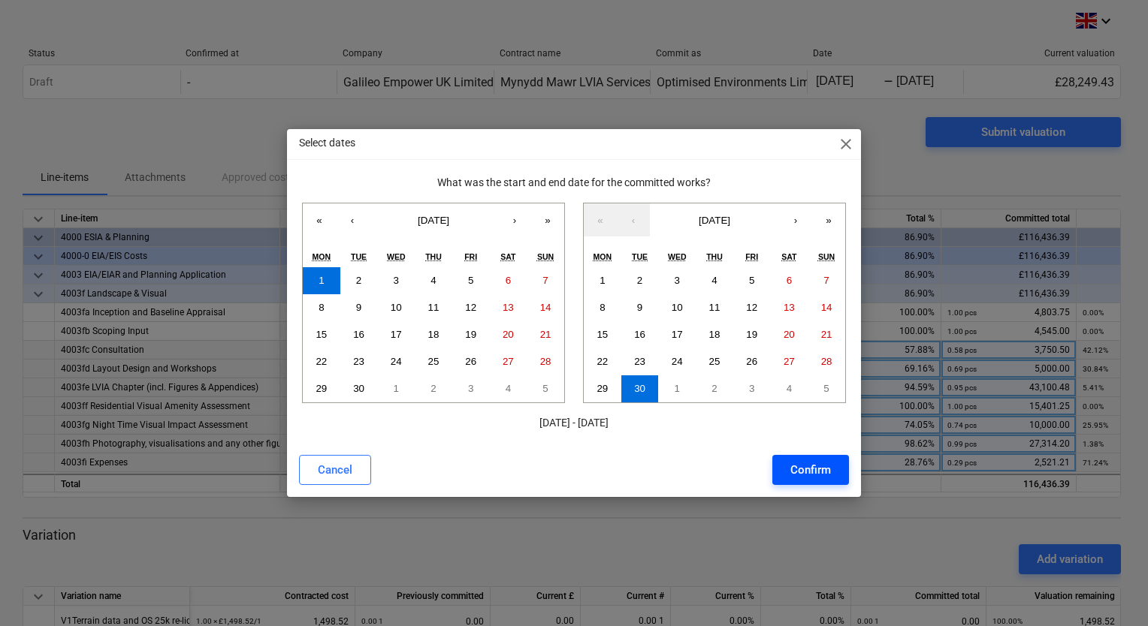
click at [817, 466] on div "Confirm" at bounding box center [810, 470] width 41 height 20
